Goal: Task Accomplishment & Management: Manage account settings

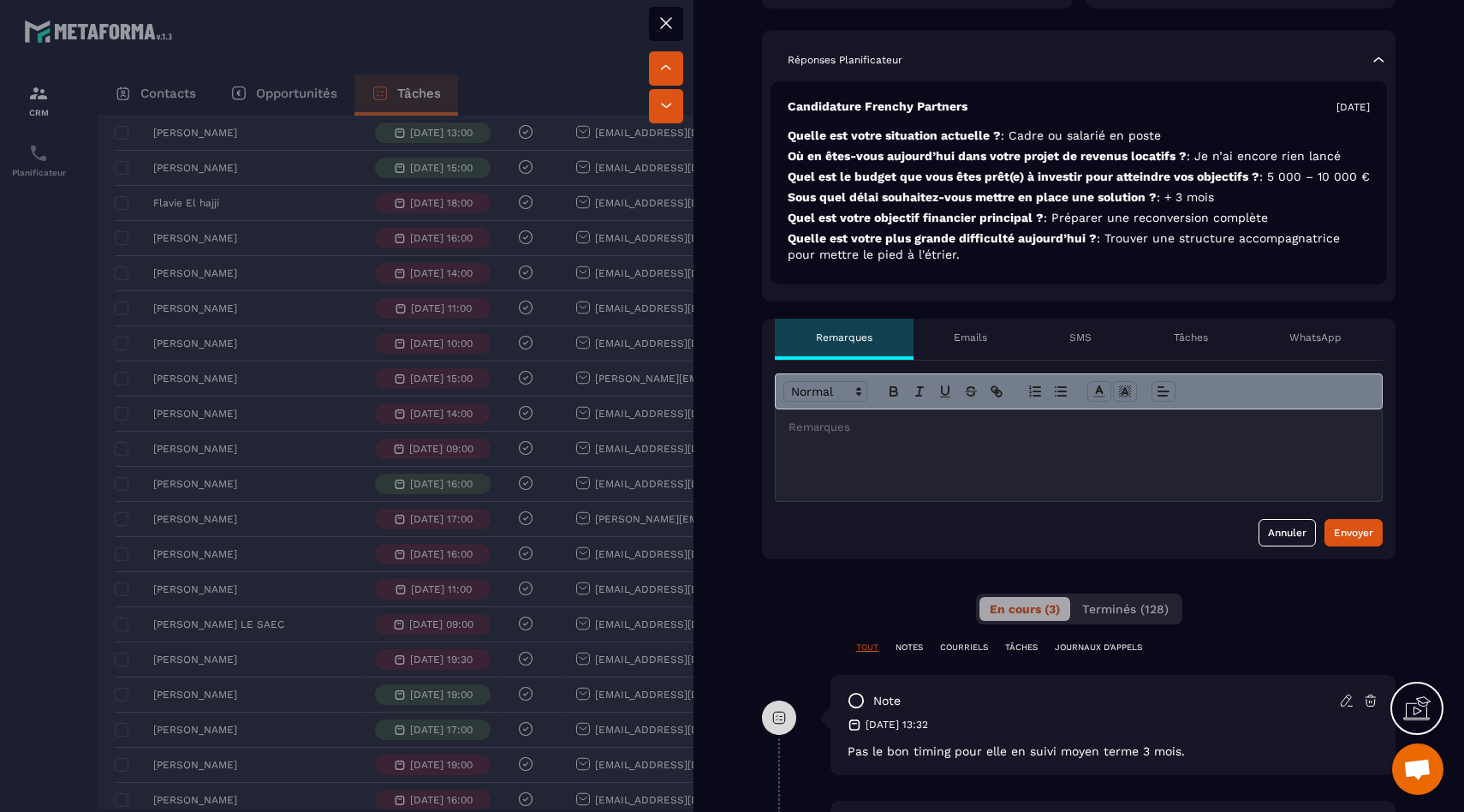
scroll to position [604, 0]
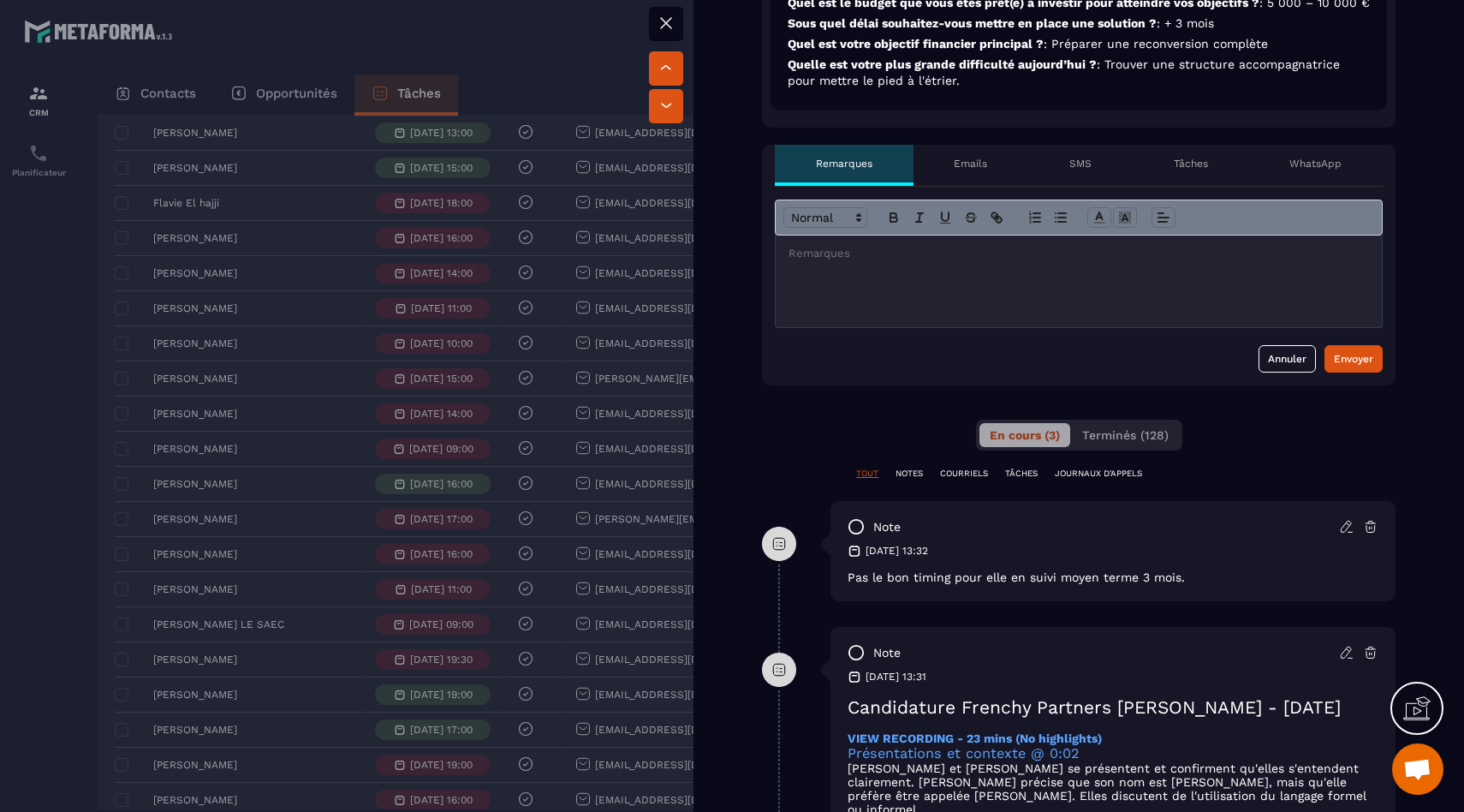
click at [160, 541] on div at bounding box center [732, 406] width 1464 height 812
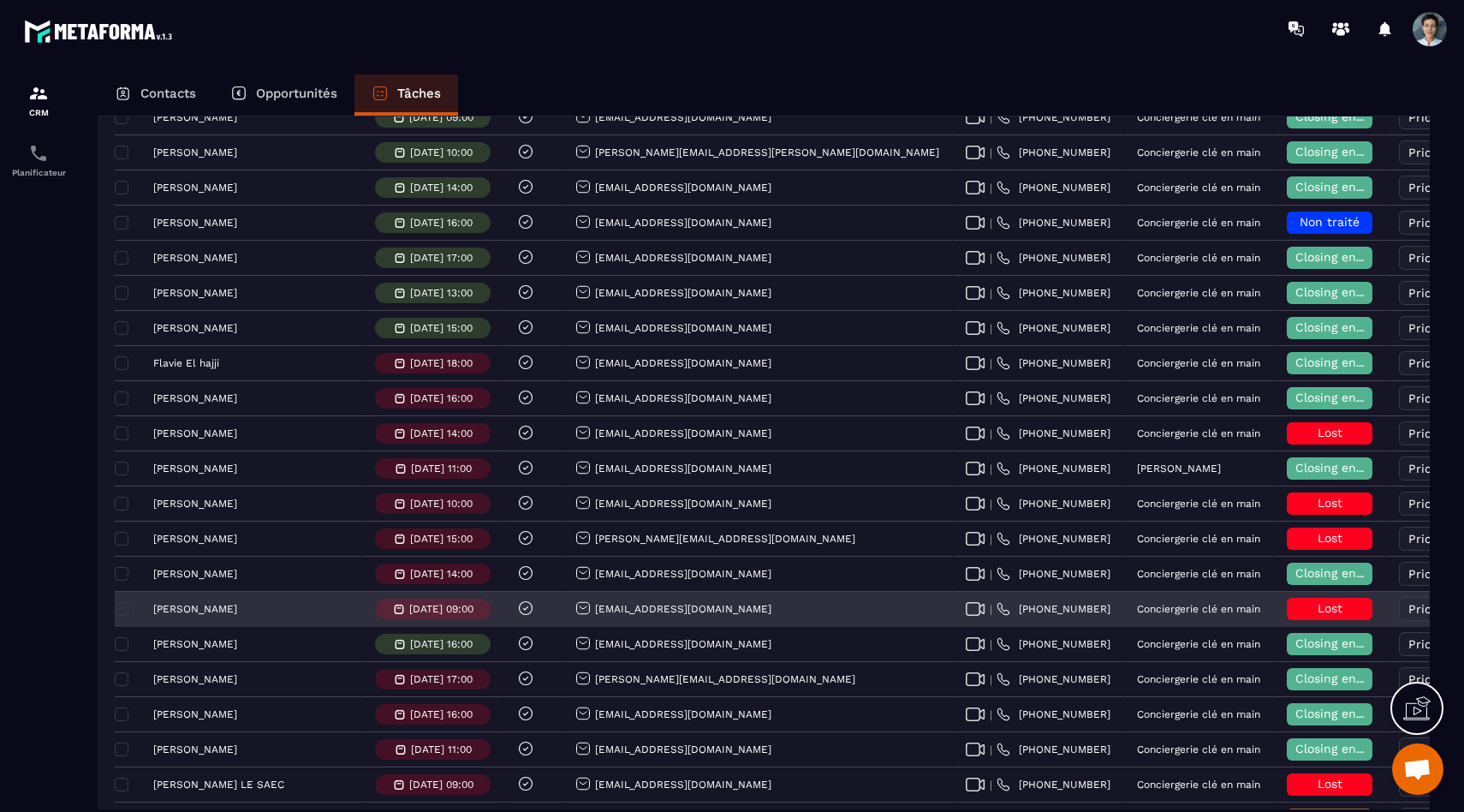
scroll to position [249, 0]
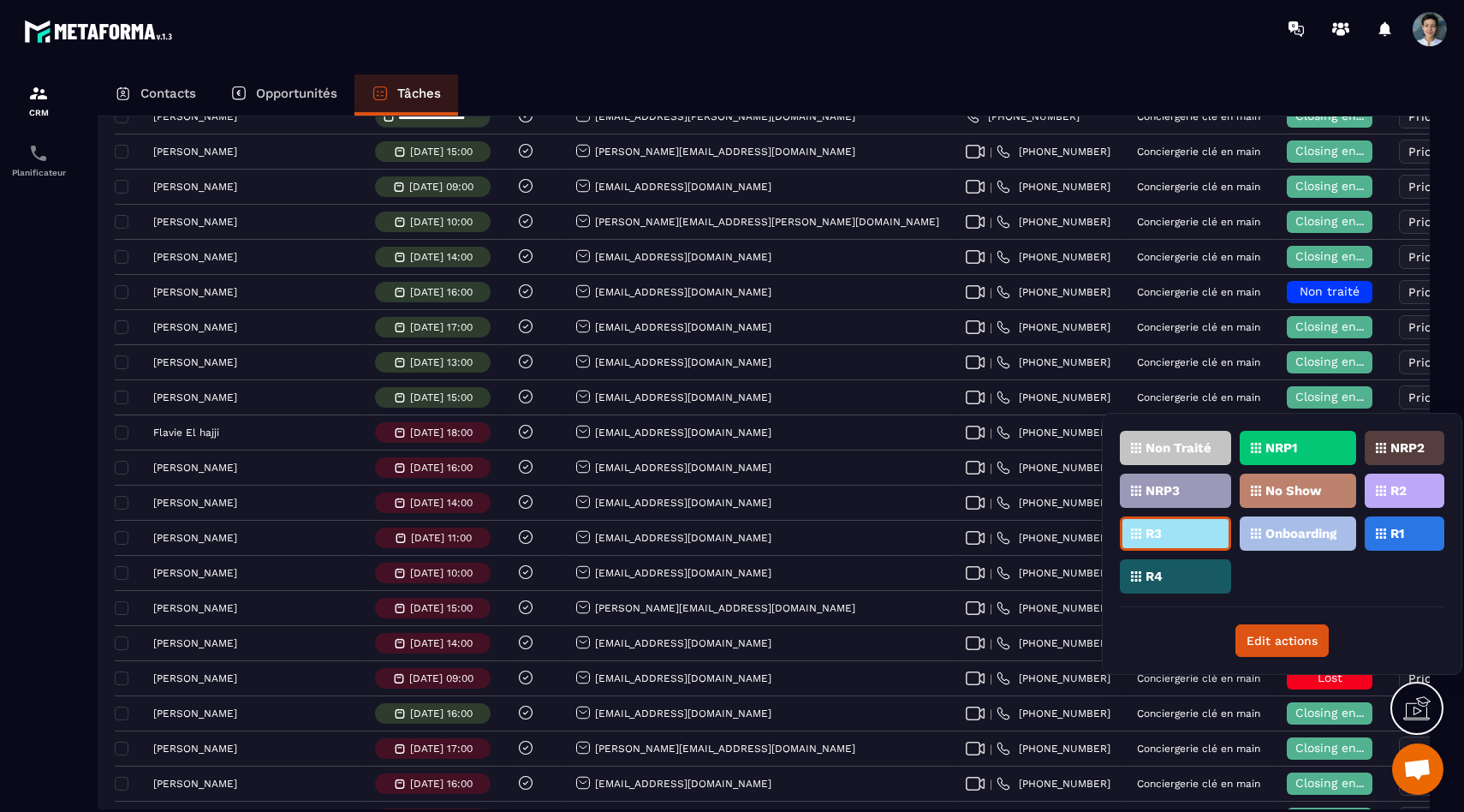
click at [1181, 574] on div "R4" at bounding box center [1175, 576] width 111 height 34
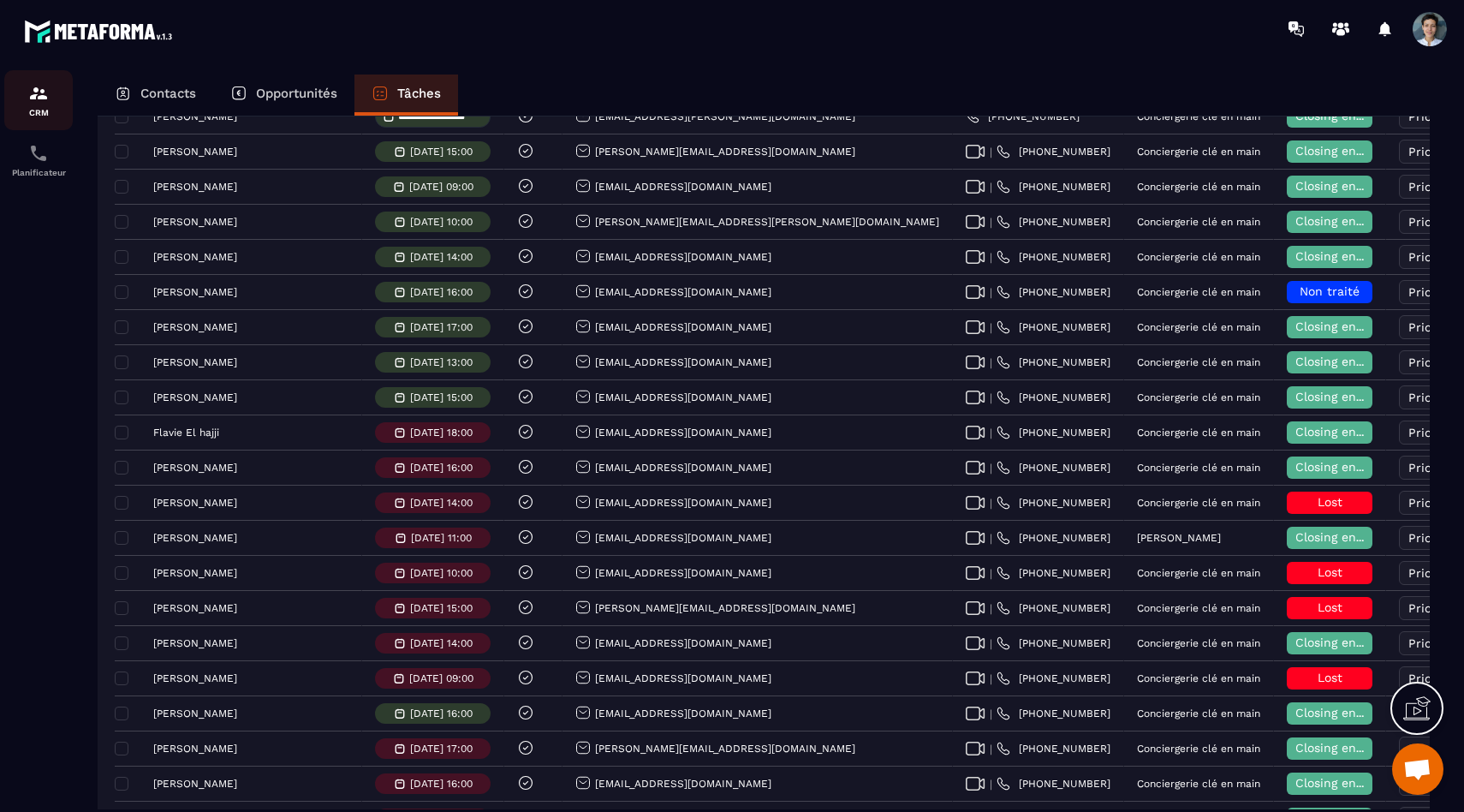
click at [59, 89] on div "CRM" at bounding box center [39, 100] width 69 height 34
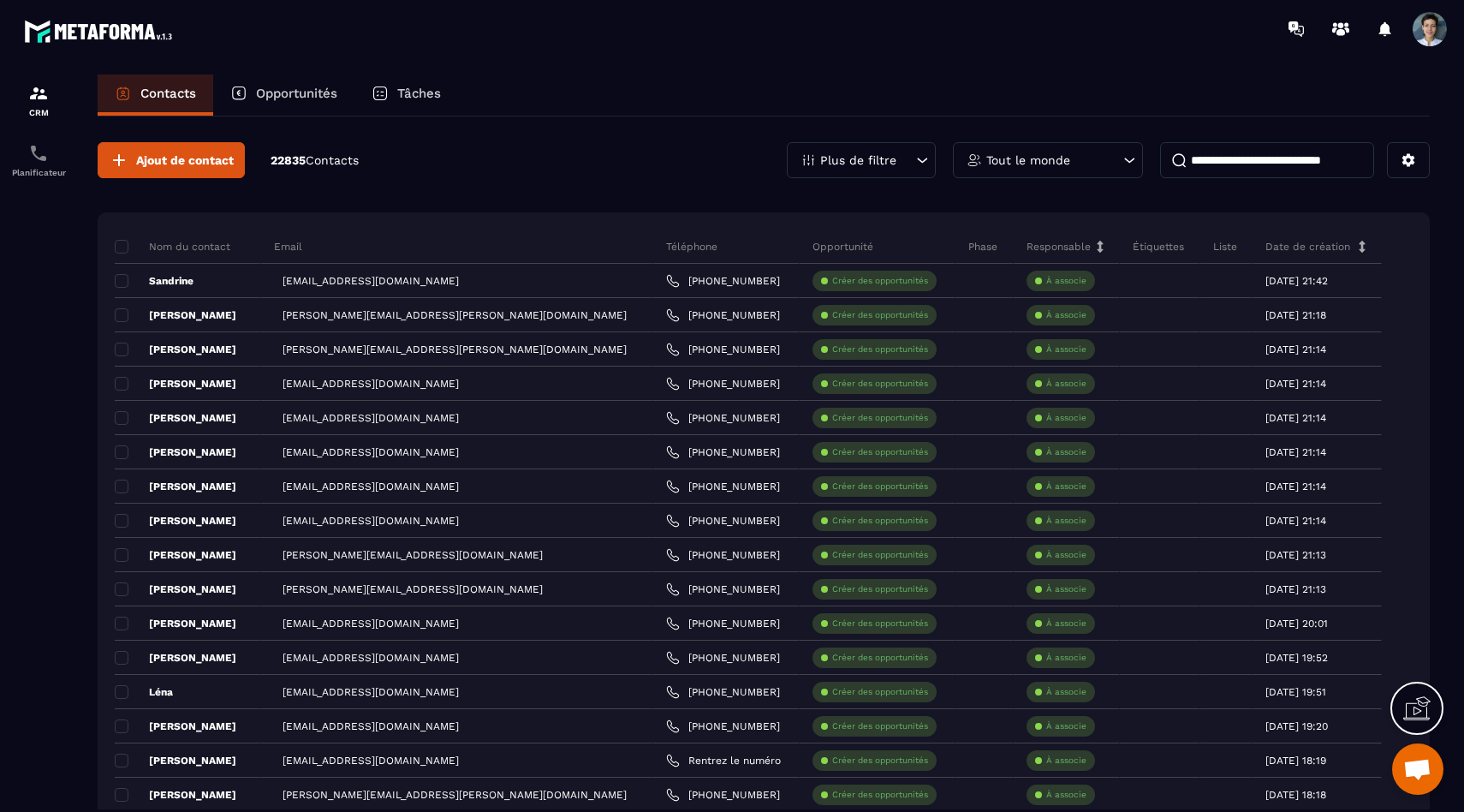
click at [402, 109] on div "Tâches" at bounding box center [406, 94] width 104 height 41
